Goal: Go to known website: Access a specific website the user already knows

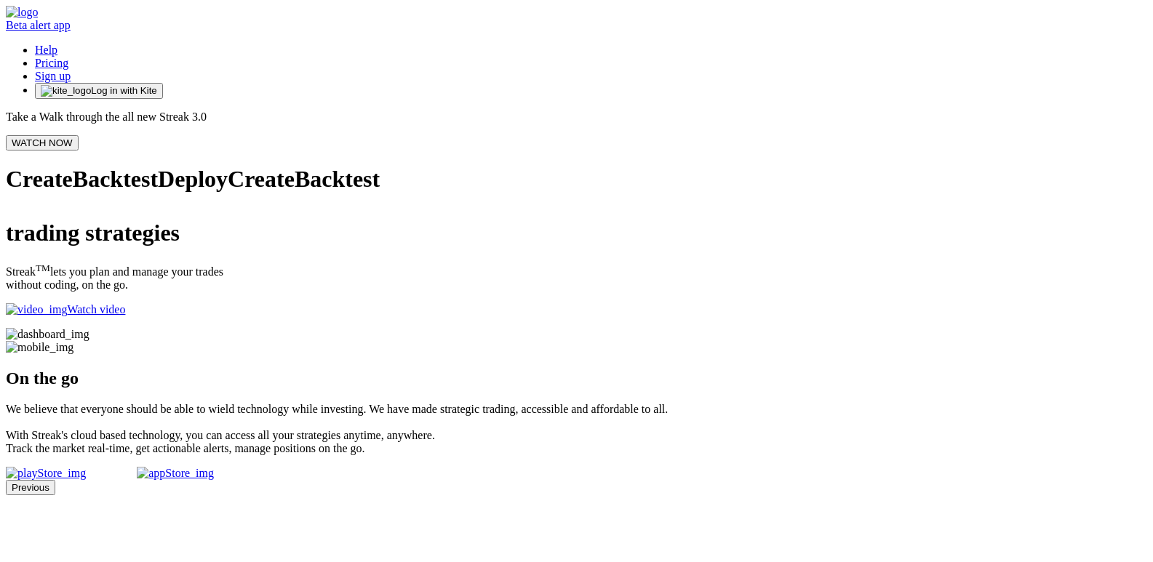
click at [79, 135] on button "WATCH NOW" at bounding box center [42, 142] width 73 height 15
click at [38, 19] on img at bounding box center [22, 12] width 32 height 13
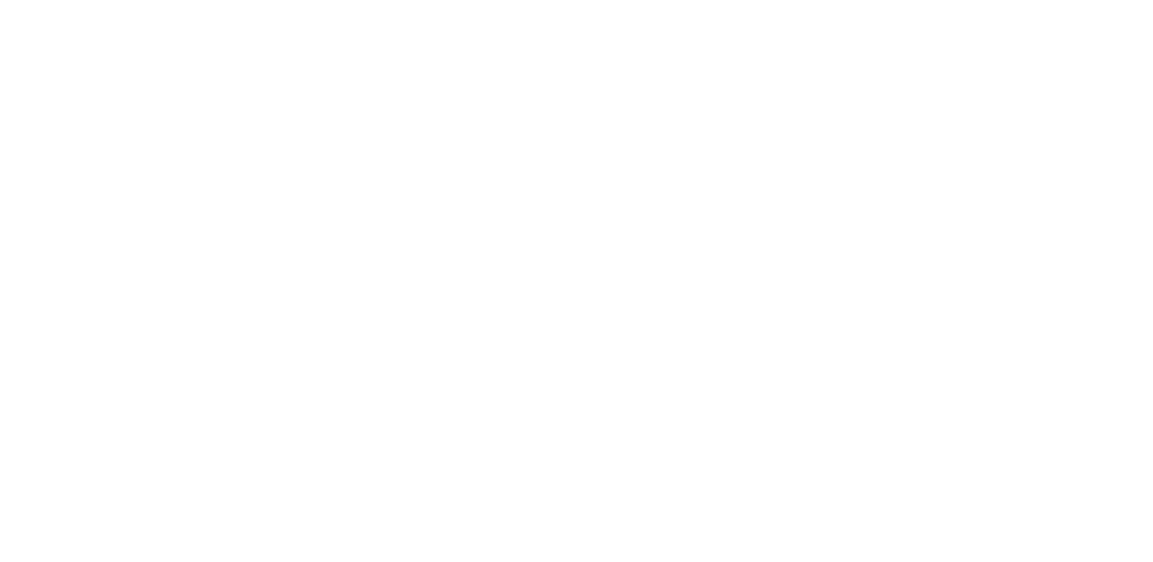
scroll to position [800, 0]
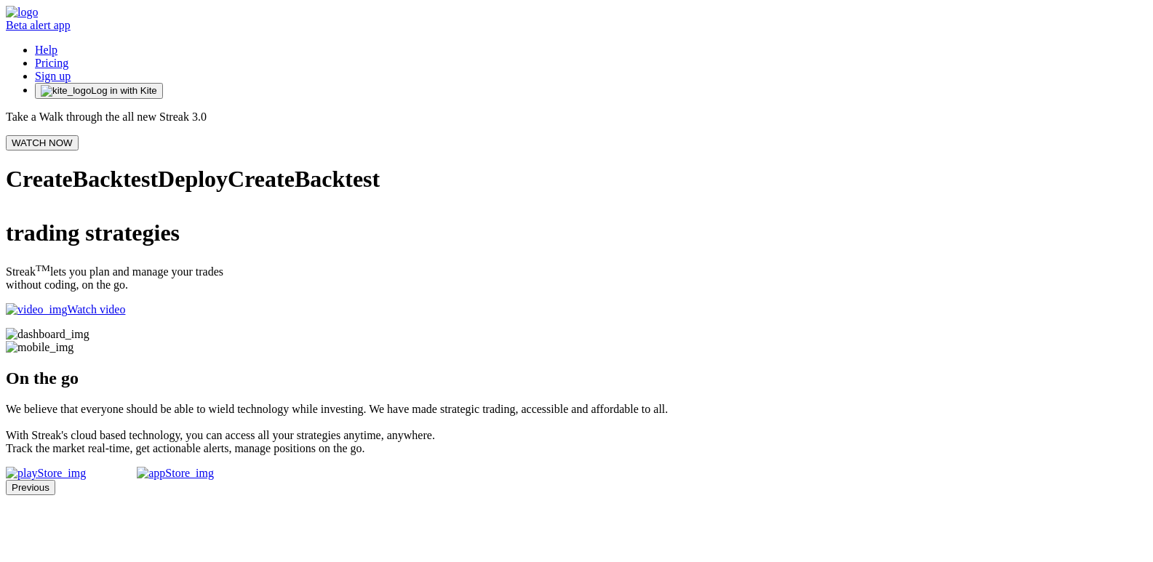
click at [156, 85] on span "Log in with Kite" at bounding box center [123, 90] width 65 height 11
click at [91, 85] on span "button" at bounding box center [66, 90] width 50 height 11
